Goal: Register for event/course

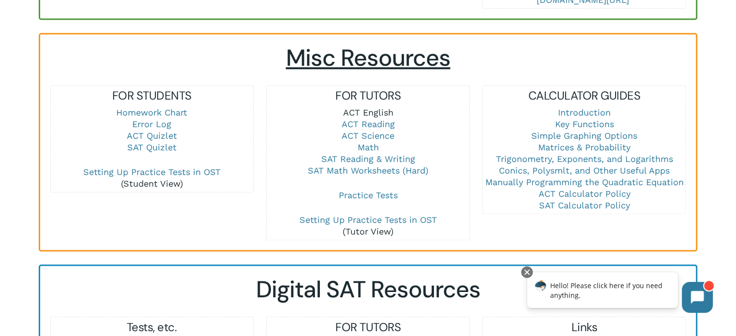
click at [380, 111] on link "ACT English" at bounding box center [368, 112] width 50 height 10
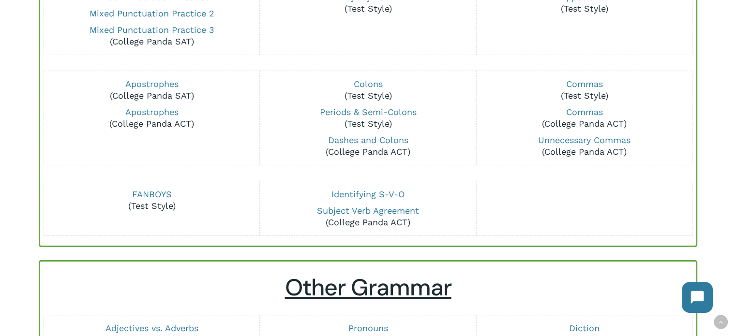
scroll to position [180, 0]
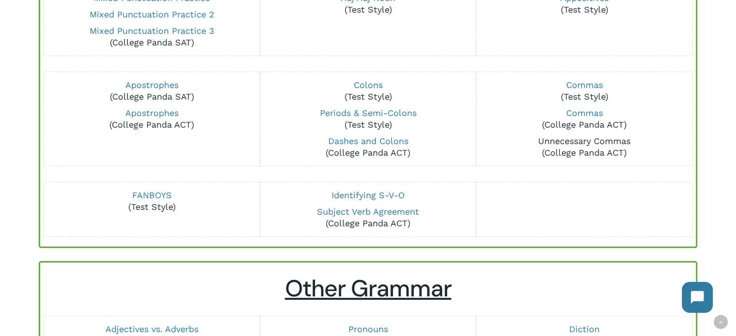
click at [568, 141] on link "Unnecessary Commas" at bounding box center [584, 141] width 92 height 10
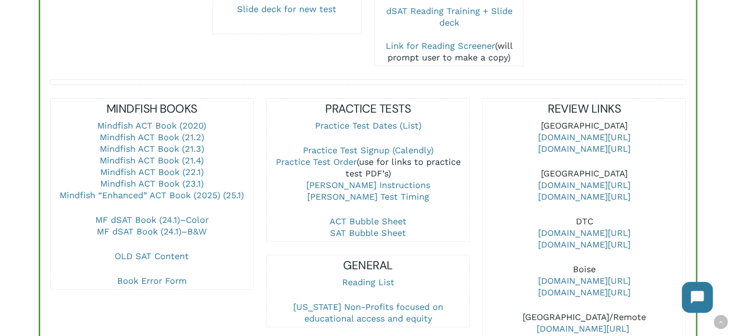
scroll to position [323, 0]
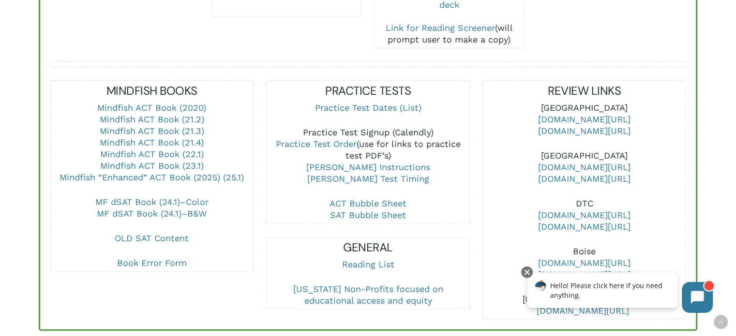
click at [366, 133] on link "Practice Test Signup (Calendly)" at bounding box center [368, 132] width 131 height 10
